Goal: Information Seeking & Learning: Compare options

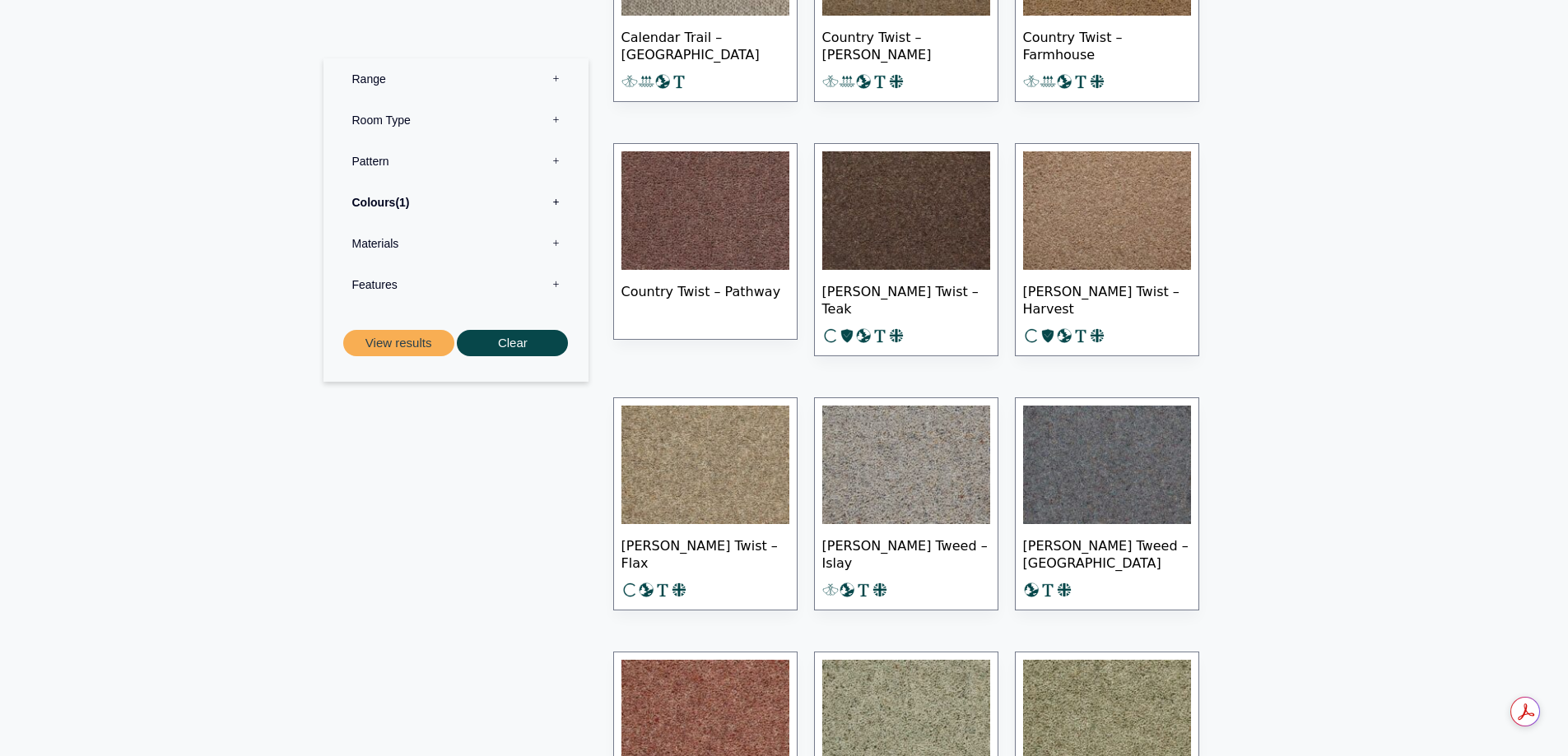
scroll to position [576, 0]
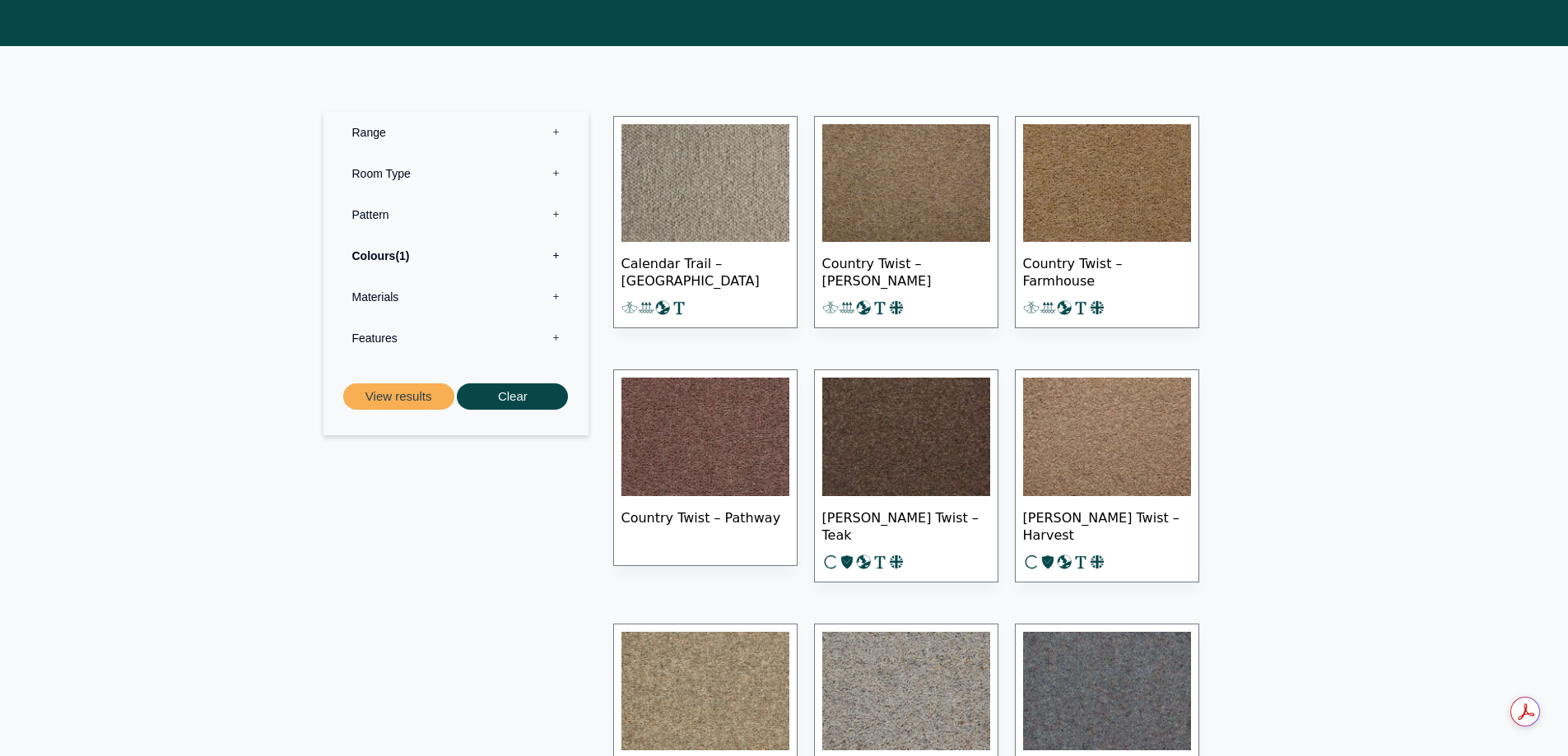
click at [693, 186] on img at bounding box center [705, 183] width 167 height 119
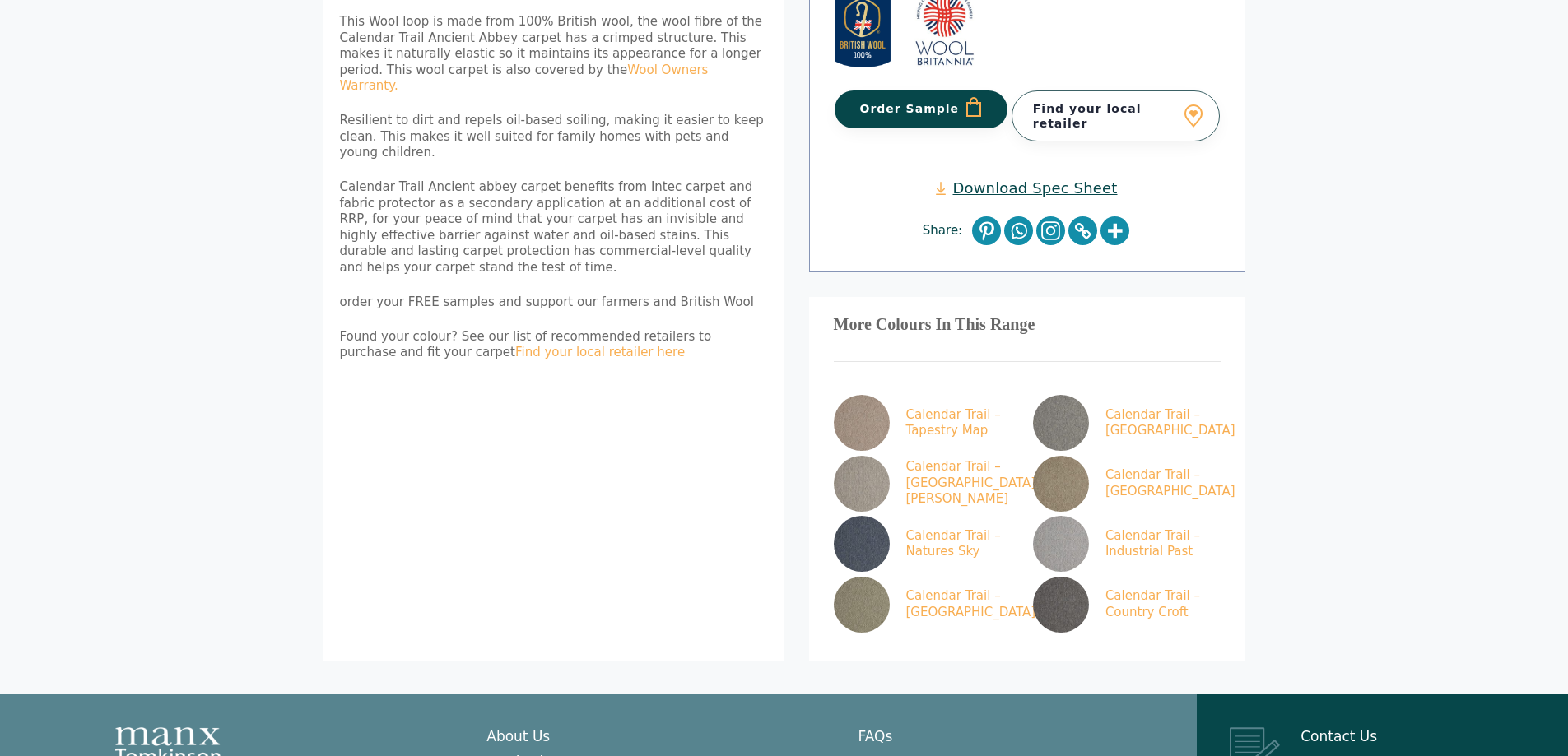
scroll to position [678, 0]
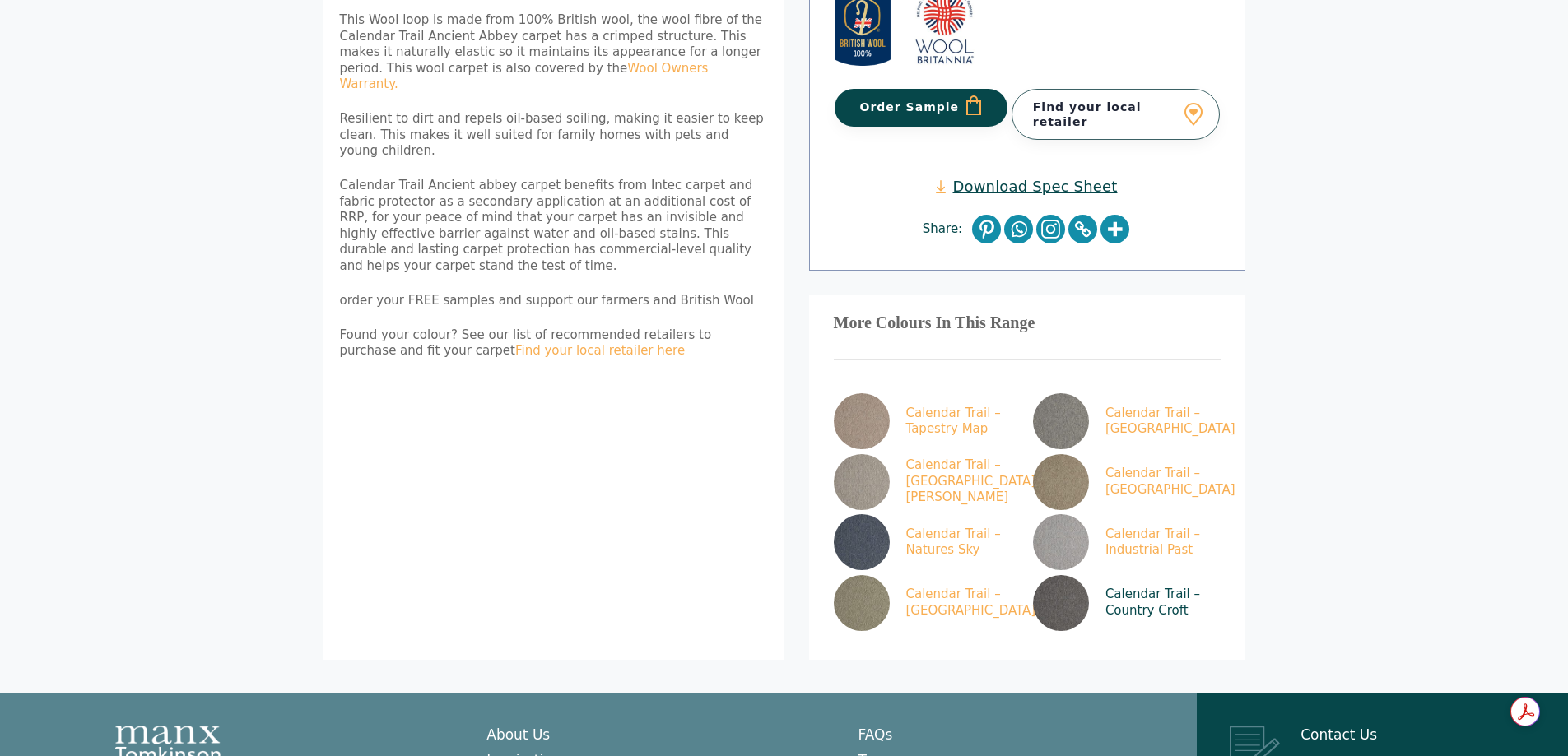
click at [1069, 575] on img at bounding box center [1061, 603] width 56 height 56
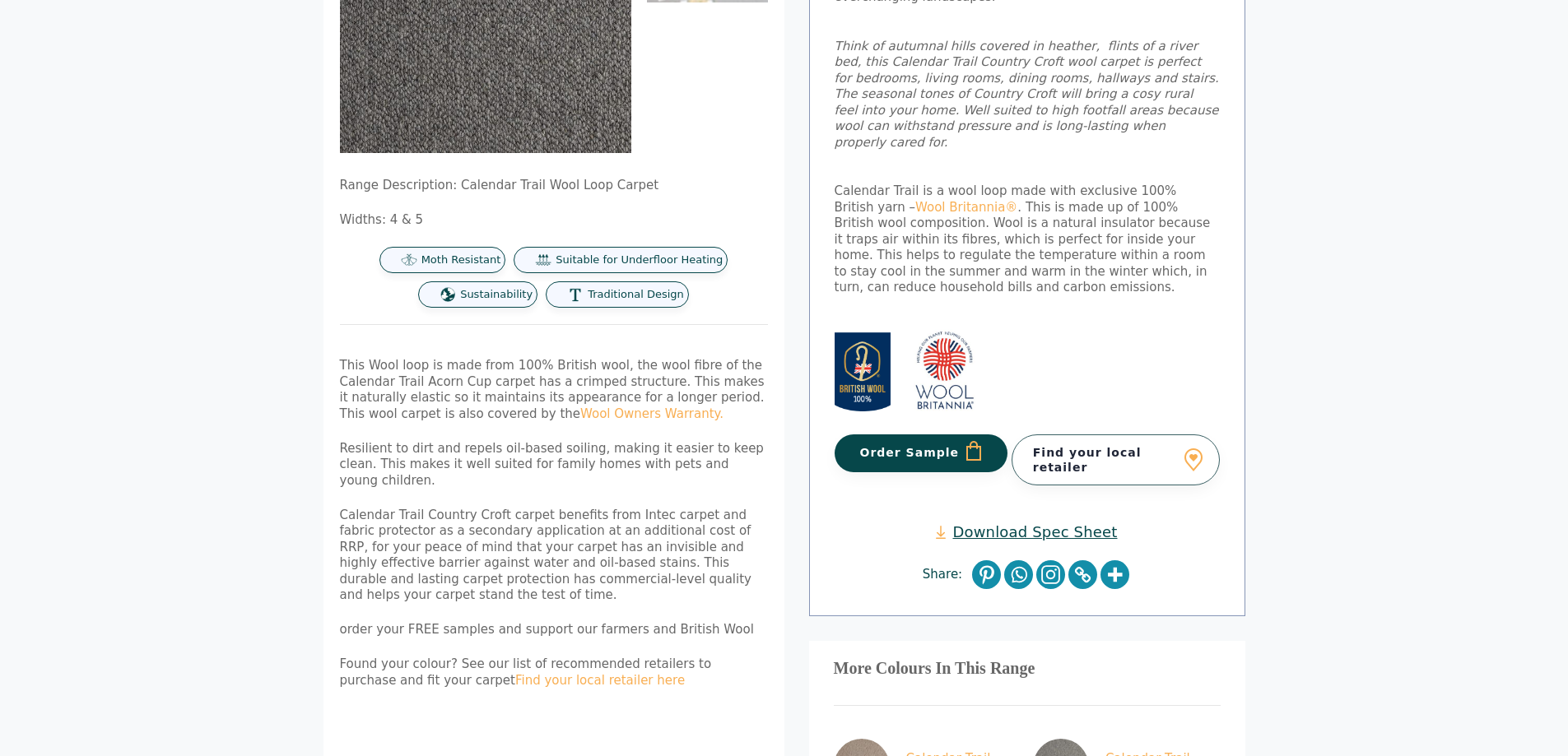
scroll to position [576, 0]
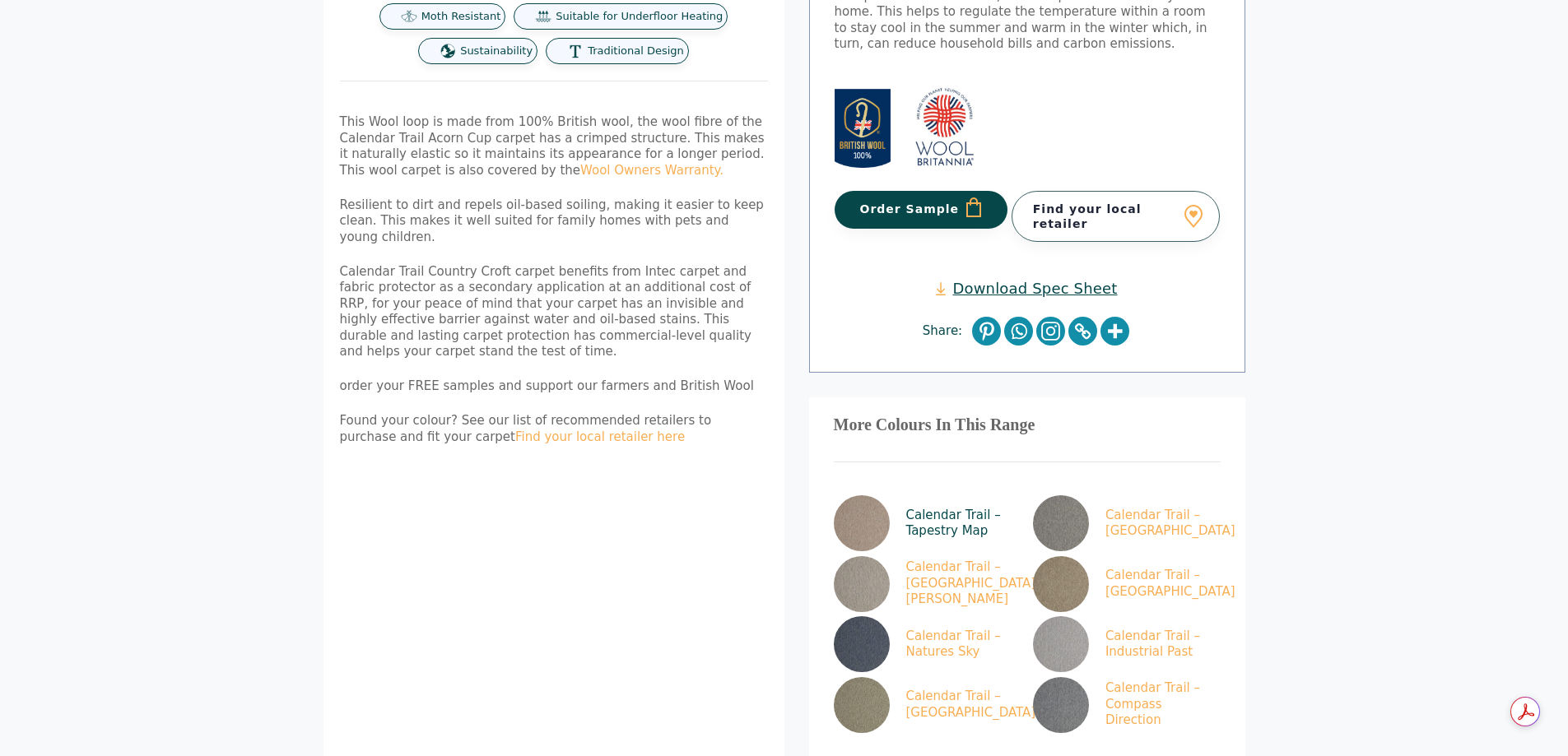
click at [873, 496] on img at bounding box center [862, 523] width 56 height 56
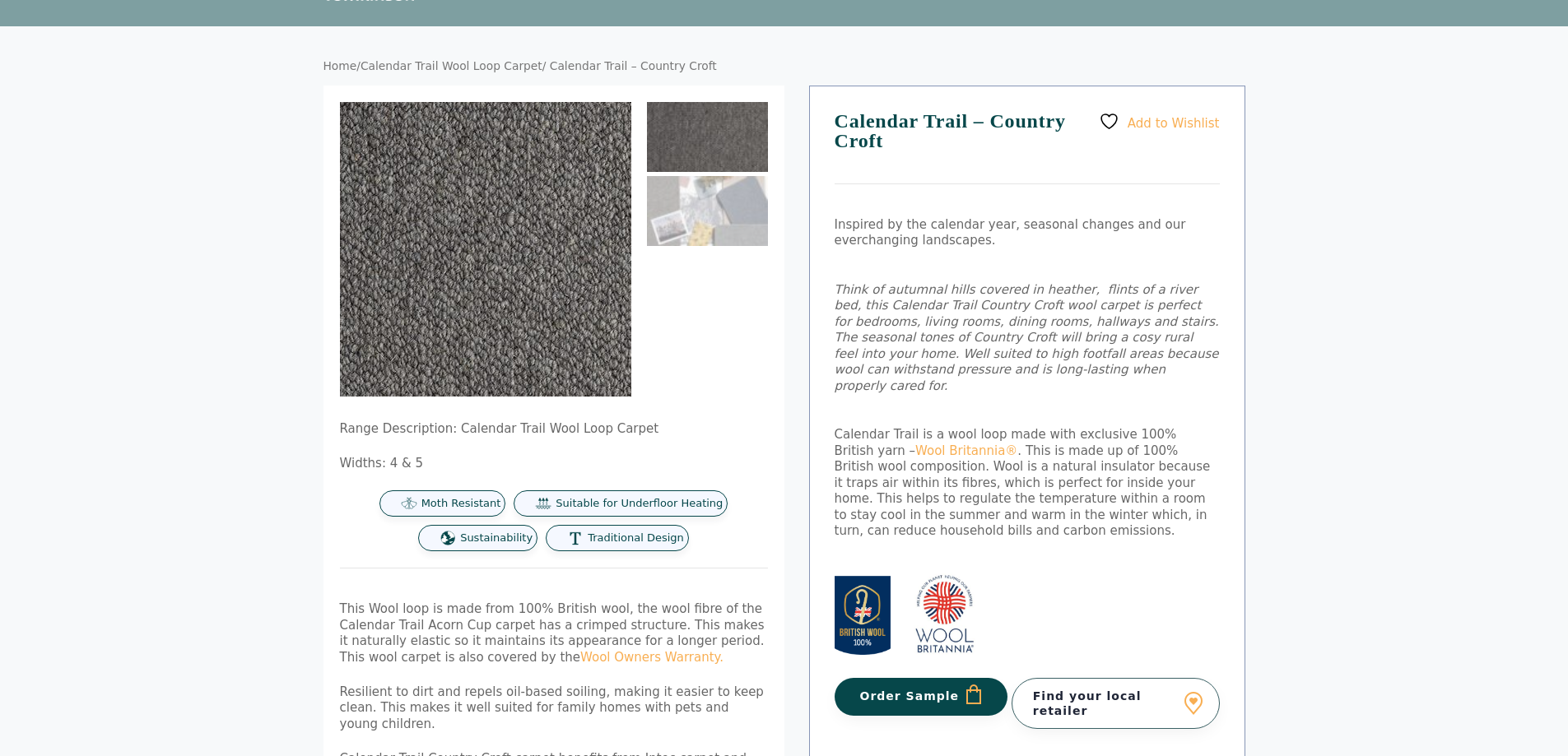
scroll to position [82, 0]
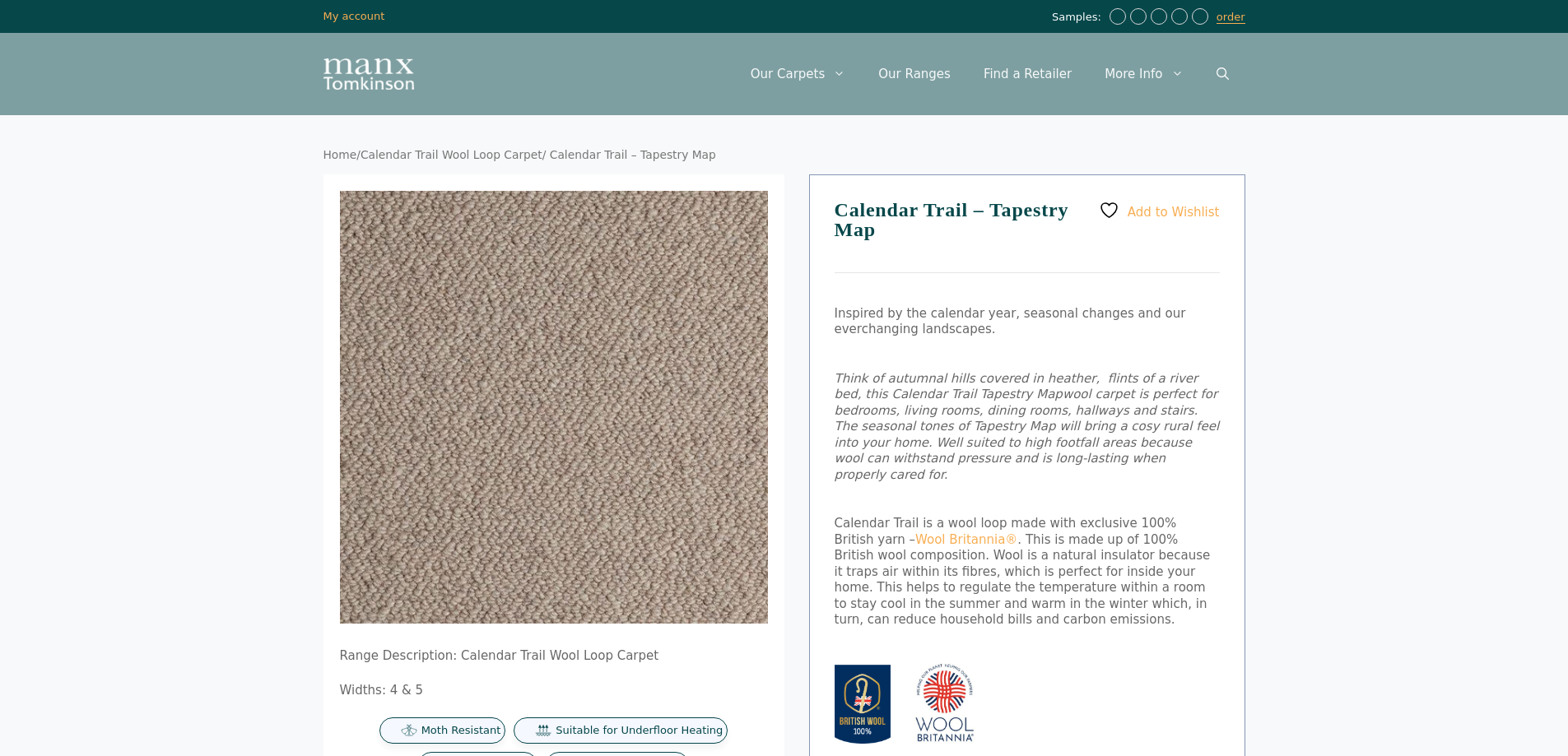
scroll to position [329, 0]
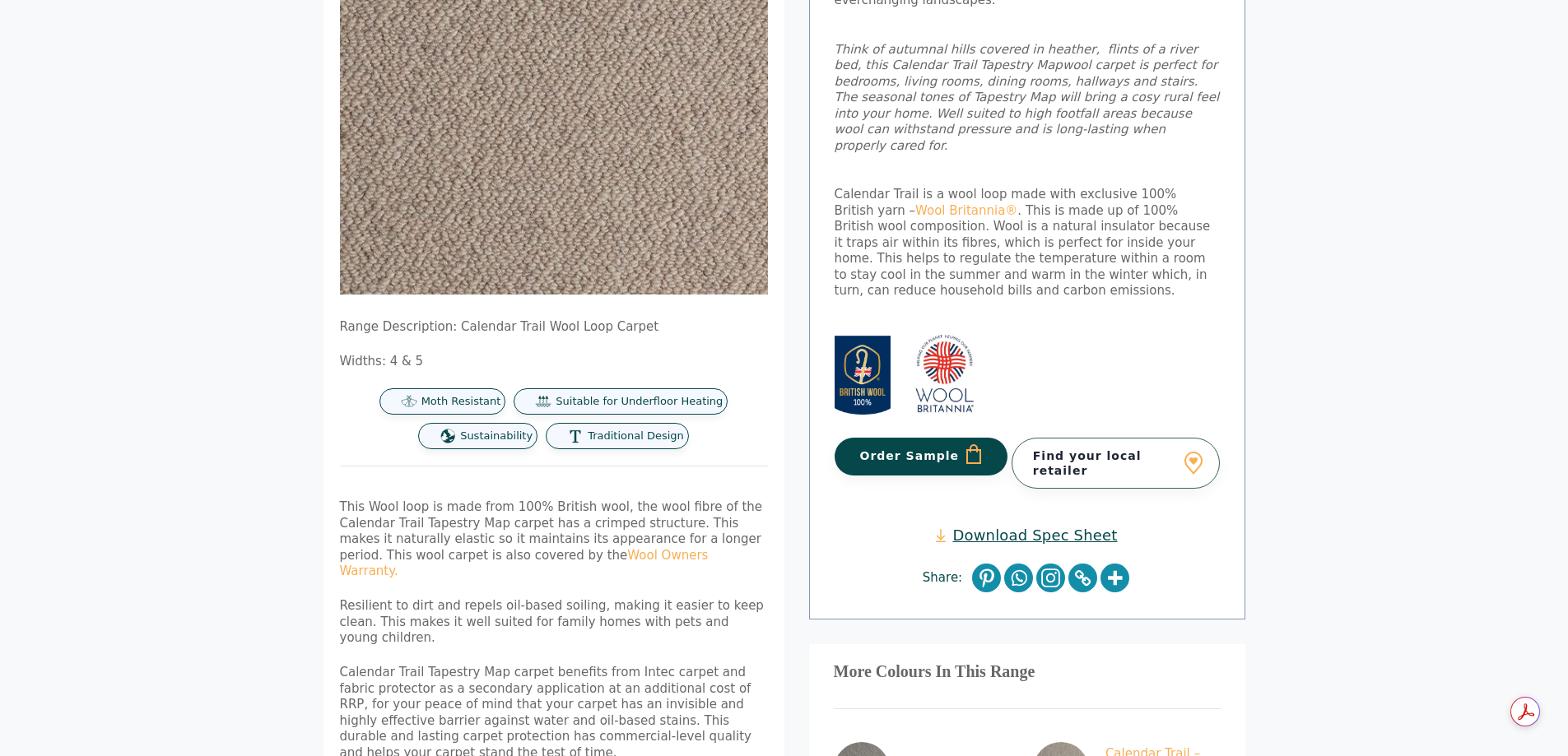
click at [362, 362] on p "Widths: 4 & 5" at bounding box center [554, 362] width 428 height 17
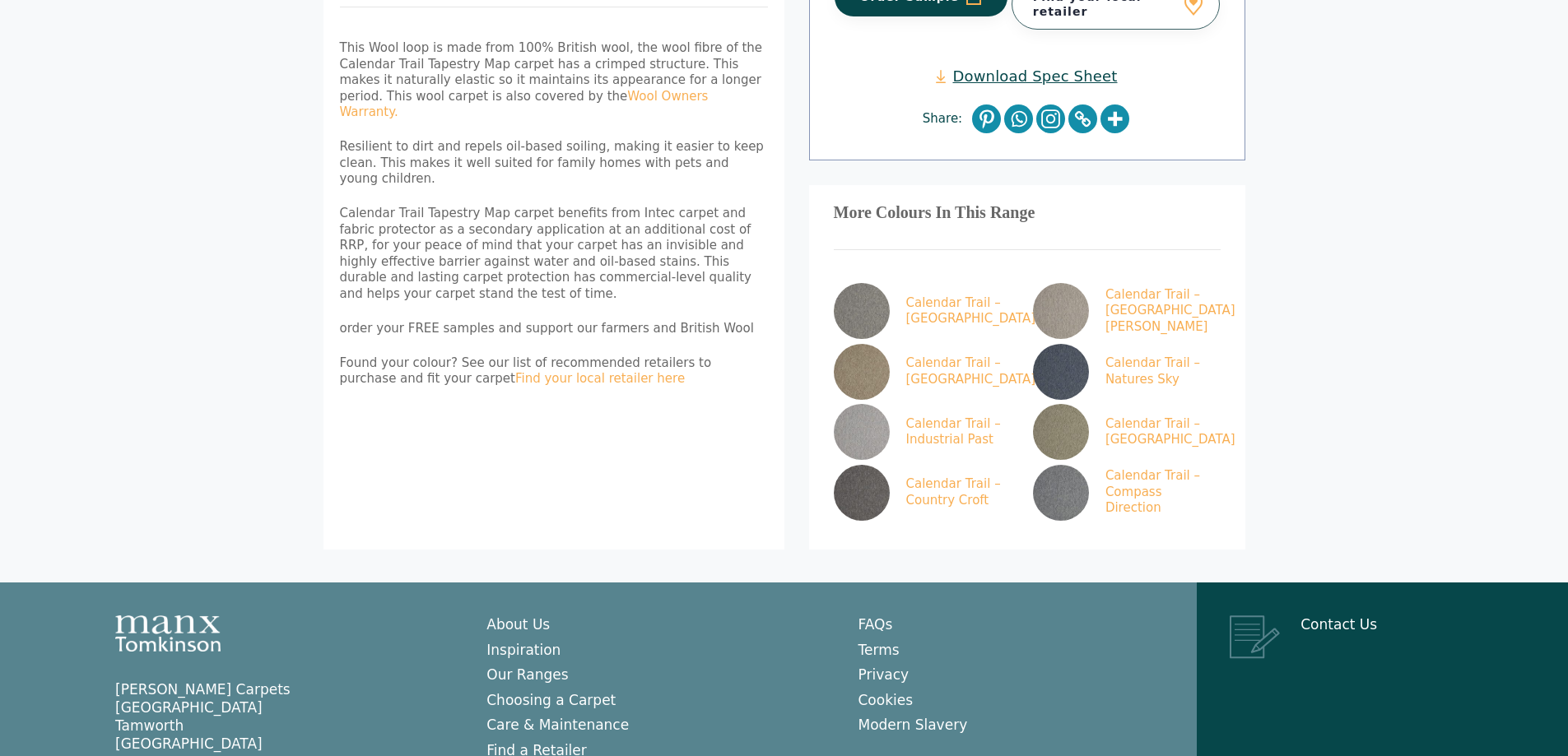
scroll to position [823, 0]
